Goal: Contribute content: Contribute content

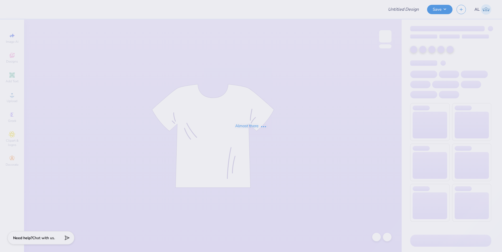
type input "The [GEOGRAPHIC_DATA][US_STATE] : [PERSON_NAME]"
type input "12"
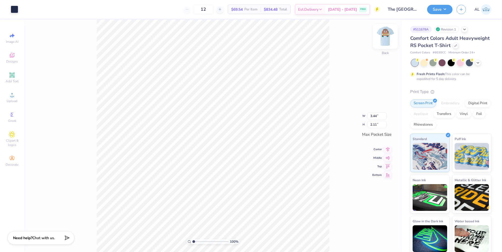
click at [384, 43] on img at bounding box center [385, 36] width 21 height 21
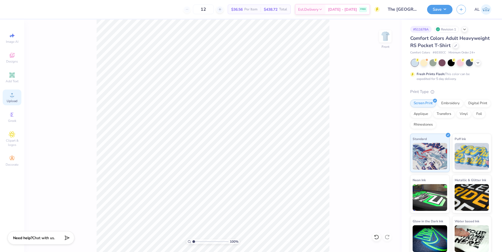
click at [12, 97] on circle at bounding box center [11, 96] width 3 height 3
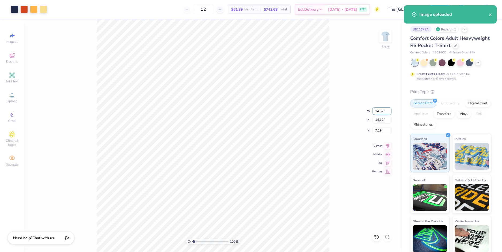
click at [377, 112] on input "14.32" at bounding box center [381, 111] width 19 height 7
click at [379, 129] on input "7.19" at bounding box center [381, 130] width 19 height 7
type input "11.00"
type input "10.85"
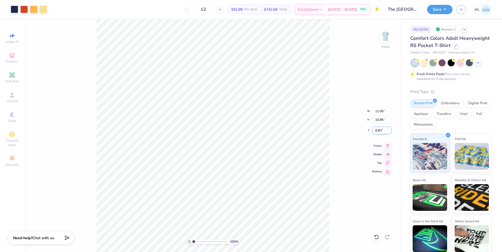
click at [379, 131] on input "8.83" at bounding box center [381, 130] width 19 height 7
click at [380, 121] on input "10.85" at bounding box center [381, 119] width 19 height 7
click at [380, 129] on input "3.00" at bounding box center [381, 130] width 19 height 7
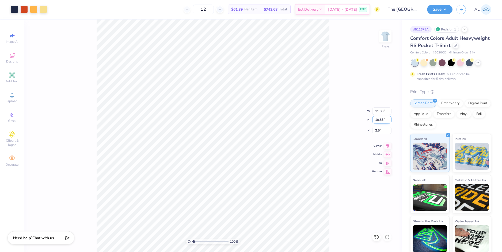
click at [380, 118] on input "10.85" at bounding box center [381, 119] width 19 height 7
type input "2.50"
click at [389, 146] on icon at bounding box center [387, 145] width 7 height 6
drag, startPoint x: 194, startPoint y: 241, endPoint x: 197, endPoint y: 240, distance: 3.3
click at [197, 240] on input "range" at bounding box center [210, 241] width 36 height 5
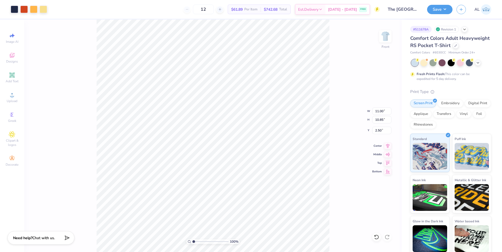
drag, startPoint x: 198, startPoint y: 241, endPoint x: 190, endPoint y: 241, distance: 7.5
type input "1"
click at [192, 241] on input "range" at bounding box center [210, 241] width 36 height 5
click at [386, 36] on img at bounding box center [385, 36] width 21 height 21
click at [442, 12] on button "Save" at bounding box center [439, 8] width 25 height 9
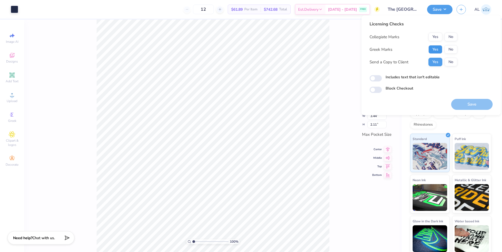
click at [439, 52] on button "Yes" at bounding box center [435, 49] width 14 height 9
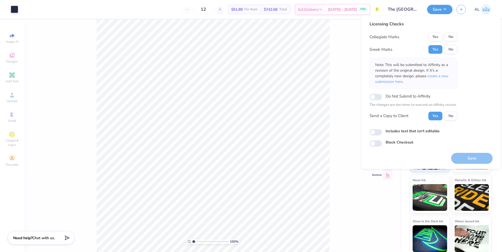
click at [448, 36] on button "No" at bounding box center [450, 37] width 13 height 9
click at [464, 158] on button "Save" at bounding box center [471, 158] width 41 height 11
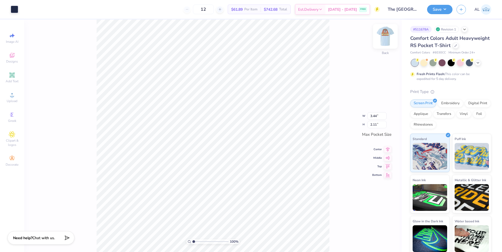
click at [382, 32] on img at bounding box center [385, 36] width 21 height 21
